Goal: Information Seeking & Learning: Learn about a topic

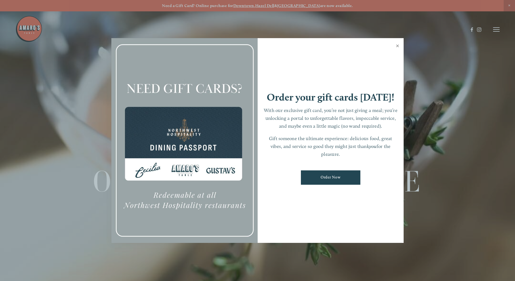
click at [396, 44] on link "Close" at bounding box center [397, 46] width 11 height 15
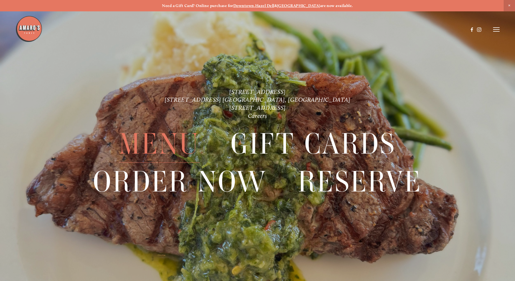
click at [165, 138] on span "Menu" at bounding box center [159, 143] width 81 height 37
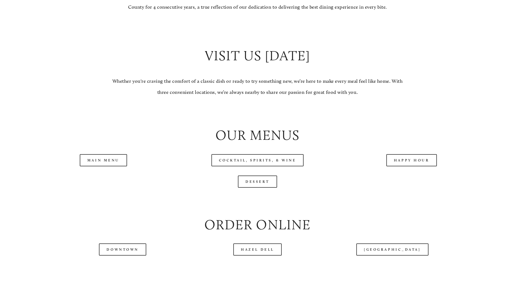
scroll to position [541, 0]
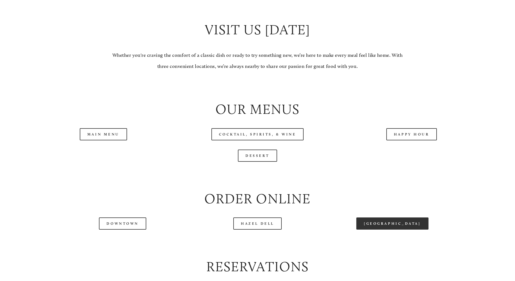
click at [390, 138] on link "[GEOGRAPHIC_DATA]" at bounding box center [392, 223] width 72 height 12
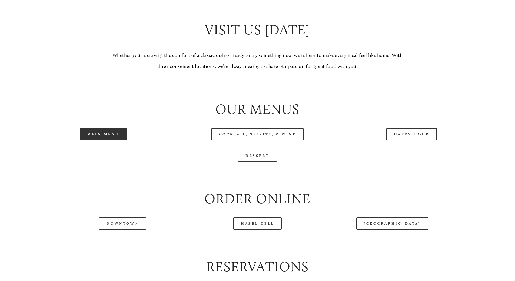
click at [117, 138] on link "Main Menu" at bounding box center [103, 134] width 47 height 12
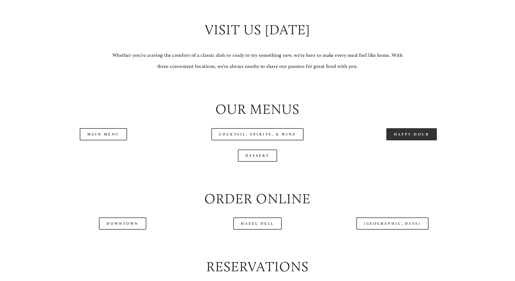
click at [425, 138] on link "Happy Hour" at bounding box center [411, 134] width 51 height 12
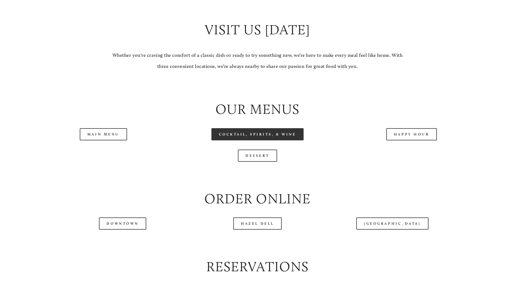
click at [274, 138] on link "Cocktail, Spirits, & Wine" at bounding box center [257, 134] width 92 height 12
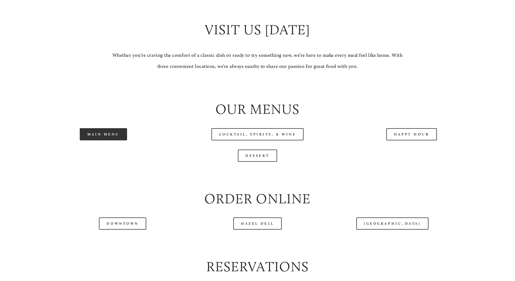
click at [117, 138] on link "Main Menu" at bounding box center [103, 134] width 47 height 12
